Goal: Find specific page/section

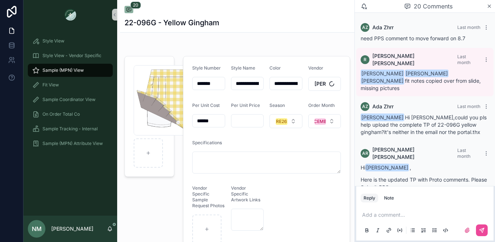
scroll to position [1032, 0]
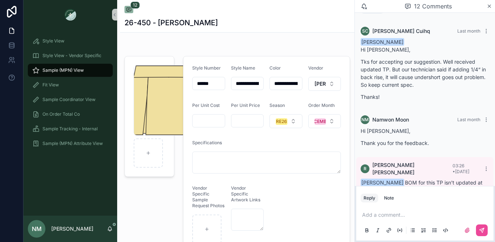
scroll to position [788, 0]
